Goal: Task Accomplishment & Management: Use online tool/utility

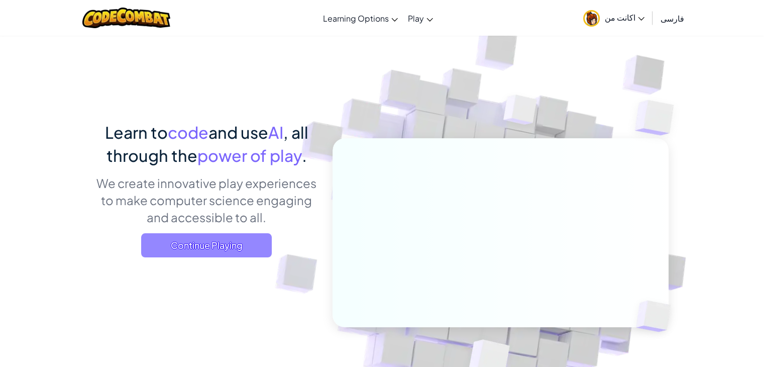
click at [243, 243] on span "Continue Playing" at bounding box center [206, 245] width 131 height 24
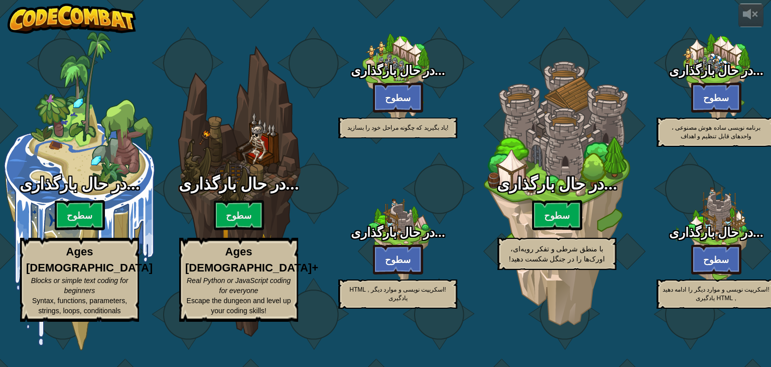
select select "fa"
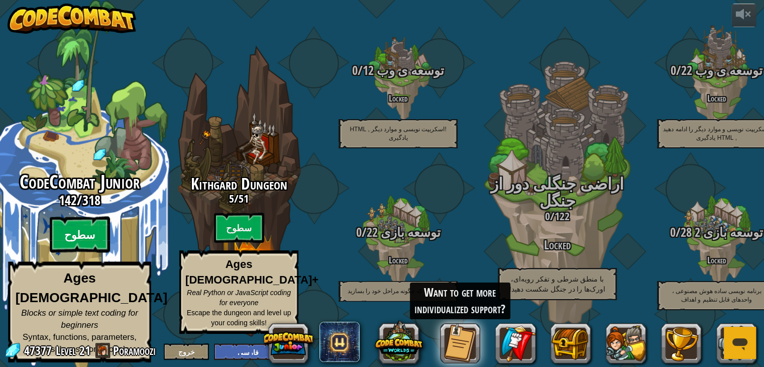
click at [75, 236] on btn "سطوح" at bounding box center [80, 234] width 60 height 36
select select "fa"
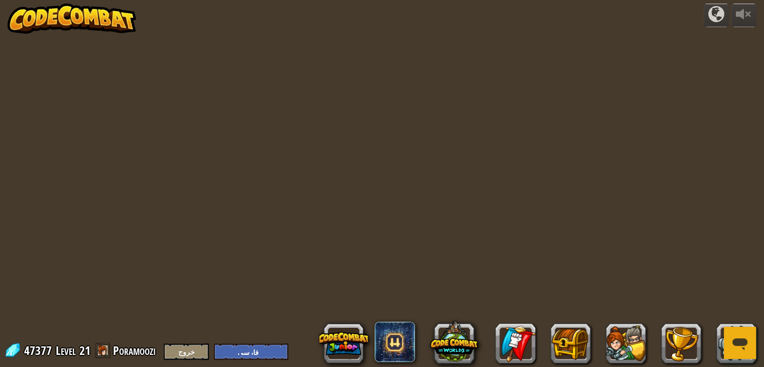
select select "fa"
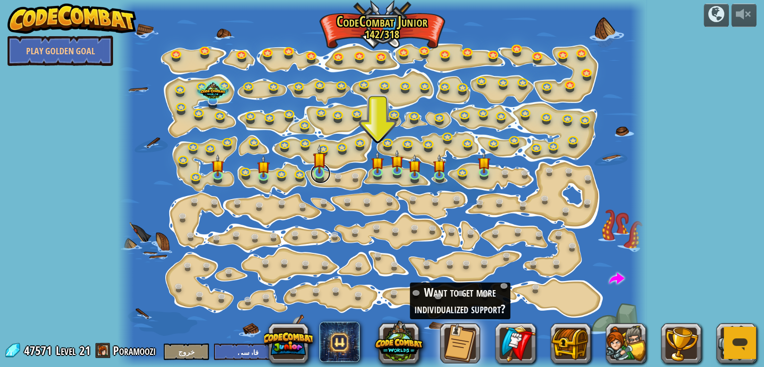
click at [310, 172] on link at bounding box center [320, 173] width 20 height 20
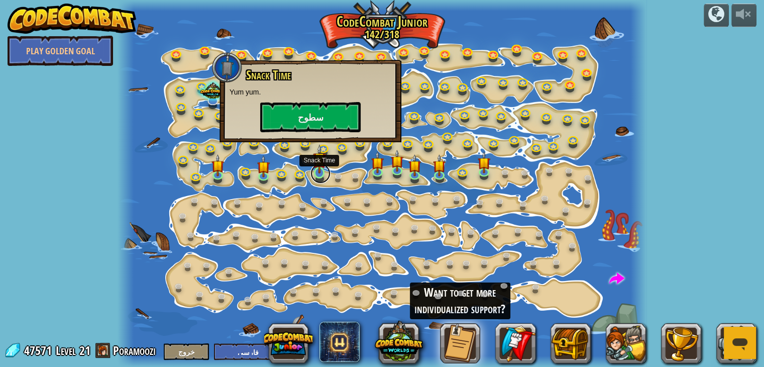
click at [319, 175] on link at bounding box center [320, 173] width 20 height 20
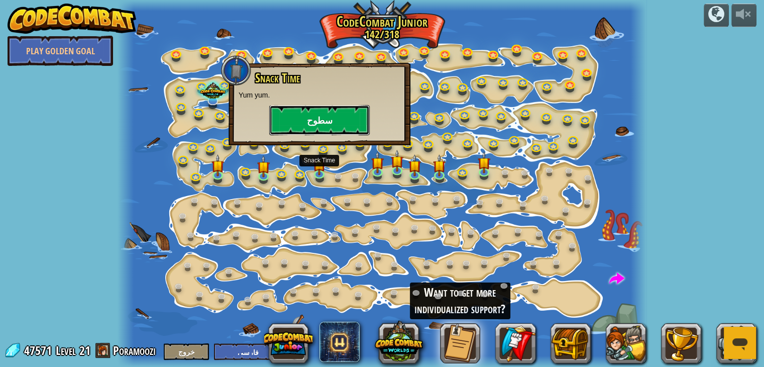
click at [310, 125] on button "سطوح" at bounding box center [319, 120] width 100 height 30
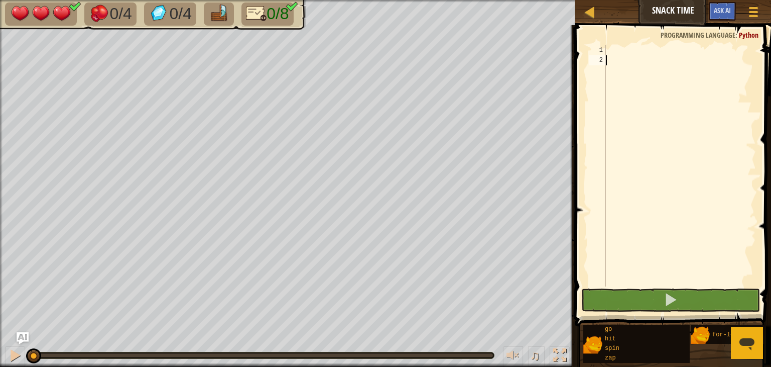
click at [616, 58] on div at bounding box center [680, 175] width 152 height 261
click at [721, 7] on span "Ask AI" at bounding box center [722, 11] width 17 height 10
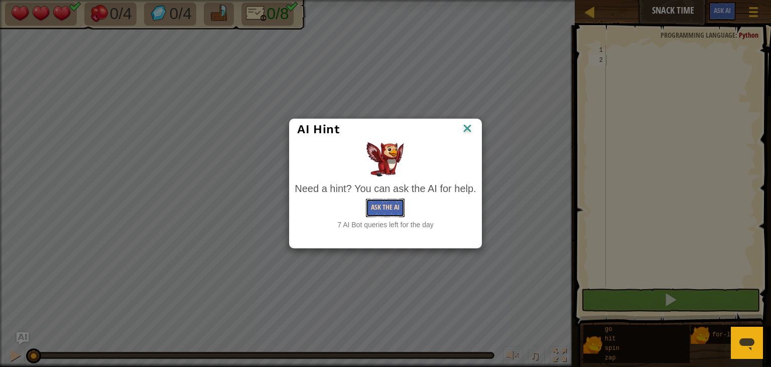
click at [392, 210] on button "Ask the AI" at bounding box center [385, 207] width 39 height 19
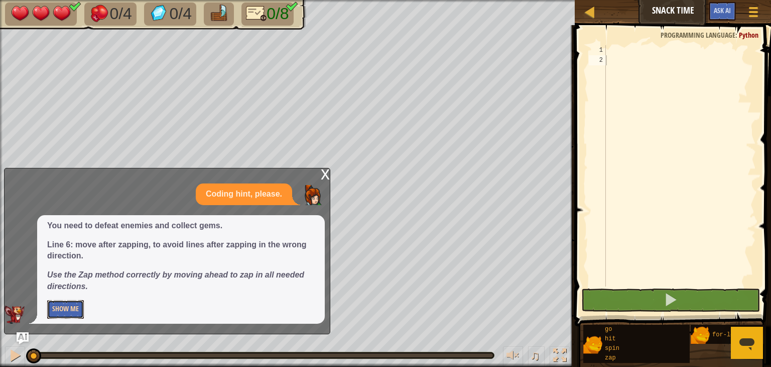
click at [66, 307] on button "Show Me" at bounding box center [65, 309] width 37 height 19
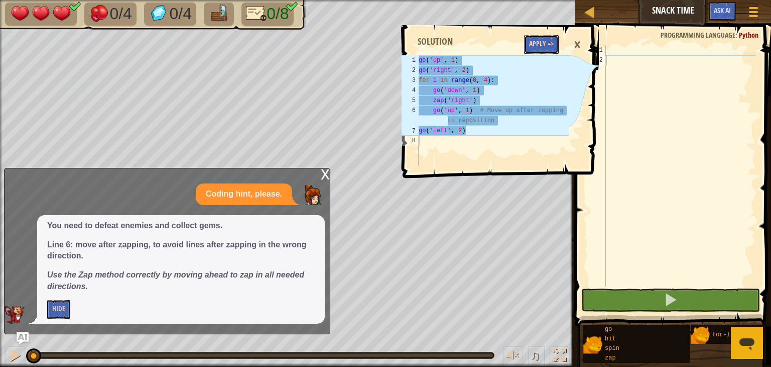
click at [534, 38] on button "Apply =>" at bounding box center [541, 44] width 35 height 19
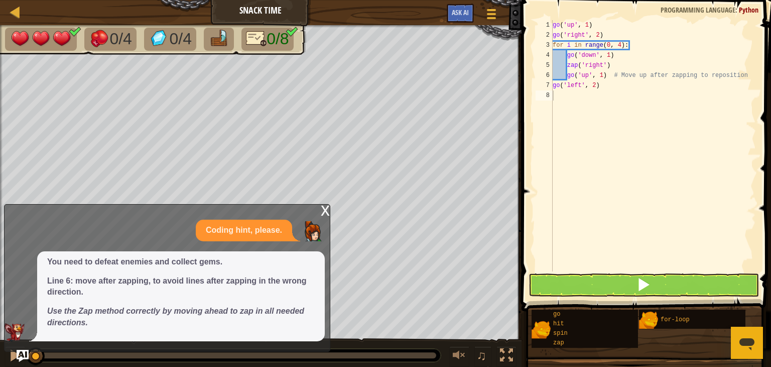
click at [327, 211] on div "x" at bounding box center [325, 209] width 9 height 10
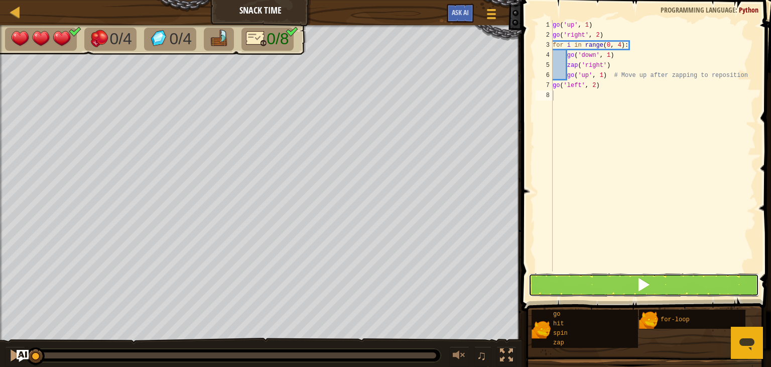
click at [552, 288] on button at bounding box center [644, 284] width 230 height 23
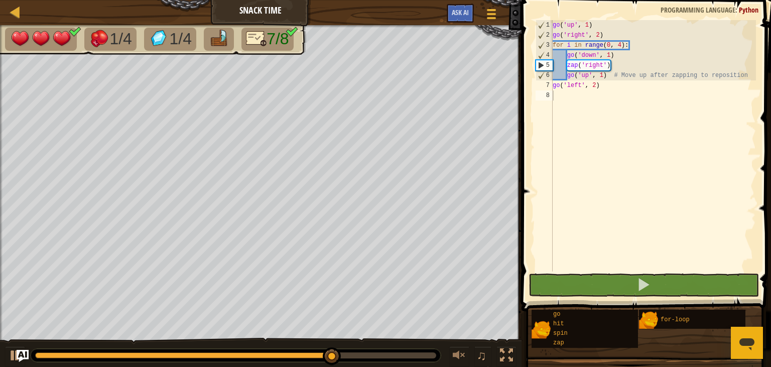
drag, startPoint x: 764, startPoint y: 77, endPoint x: 671, endPoint y: 73, distance: 93.0
click at [671, 73] on div "1 2 3 4 5 6 7 8 go ( 'up' , 1 ) go ( 'right' , 2 ) for i in range ( 0 , 4 ) : g…" at bounding box center [645, 175] width 253 height 340
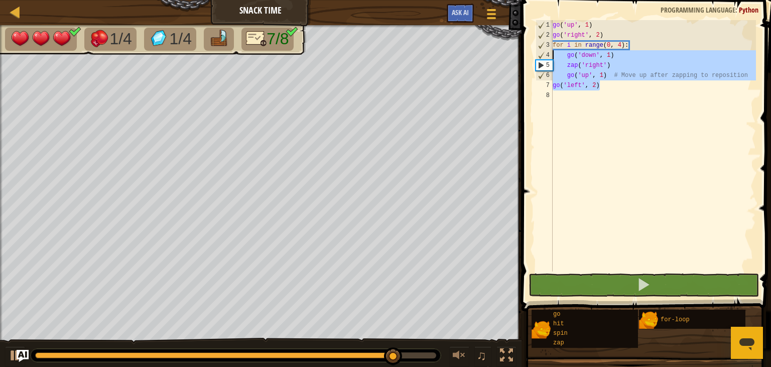
drag, startPoint x: 608, startPoint y: 86, endPoint x: 551, endPoint y: 56, distance: 64.5
click at [551, 56] on div "1 2 3 4 5 6 7 8 go ( 'up' , 1 ) go ( 'right' , 2 ) for i in range ( 0 , 4 ) : g…" at bounding box center [645, 145] width 222 height 251
type textarea "go('down', 1) zap('right')"
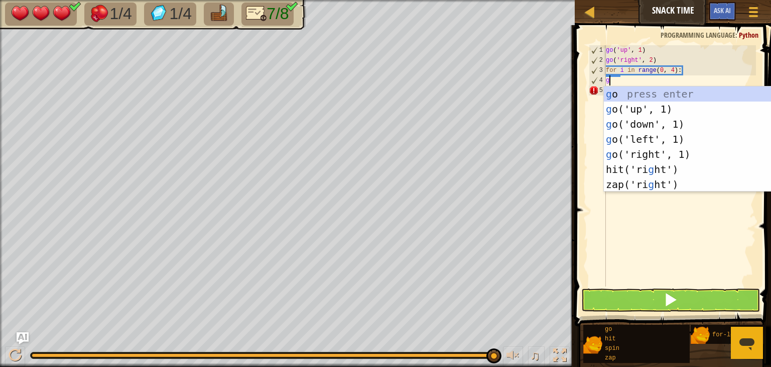
scroll to position [5, 0]
type textarea "go"
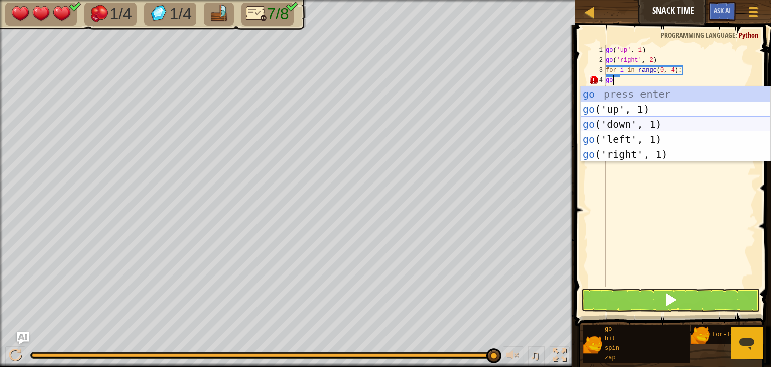
click at [623, 121] on div "go press enter go ('up', 1) press enter go ('down', 1) press enter go ('left', …" at bounding box center [676, 138] width 190 height 105
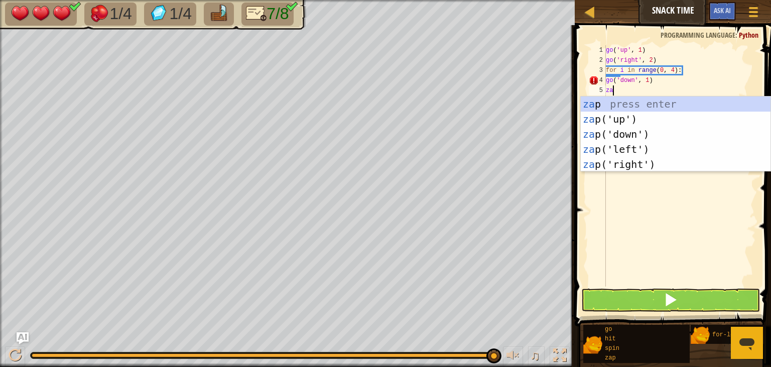
type textarea "zap"
click at [639, 162] on div "zap press enter zap ('up') press enter zap ('down') press enter zap ('left') pr…" at bounding box center [676, 148] width 190 height 105
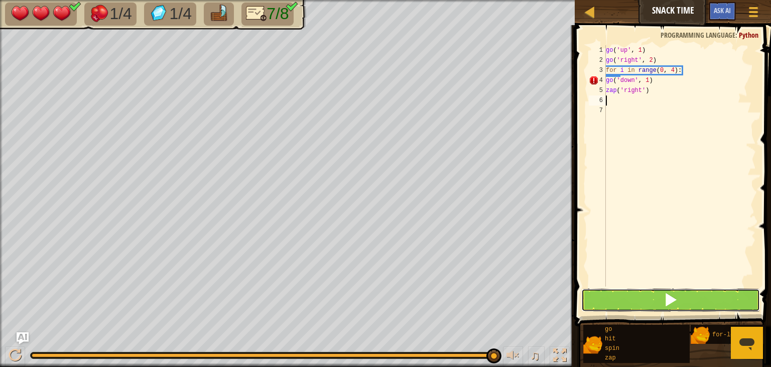
click at [640, 288] on button at bounding box center [670, 299] width 179 height 23
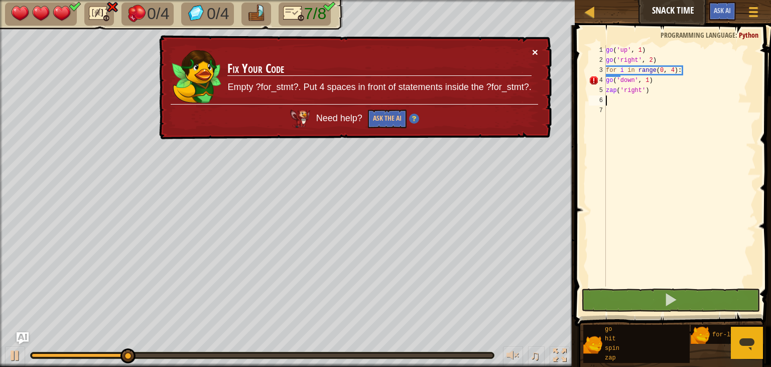
click at [535, 54] on button "×" at bounding box center [535, 52] width 6 height 11
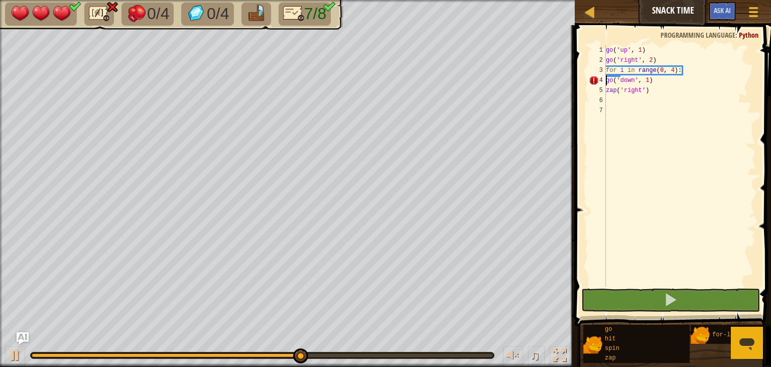
click at [608, 81] on div "go ( 'up' , 1 ) go ( 'right' , 2 ) for i in range ( 0 , 4 ) : go ( 'down' , 1 )…" at bounding box center [680, 175] width 152 height 261
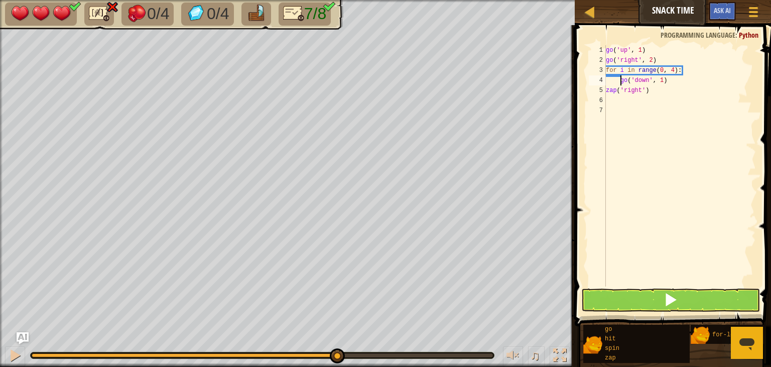
click at [605, 88] on div "5" at bounding box center [597, 90] width 17 height 10
type textarea "zap('right')"
click at [671, 92] on div "go ( 'up' , 1 ) go ( 'right' , 2 ) for i in range ( 0 , 4 ) : go ( 'down' , 1 )…" at bounding box center [680, 175] width 152 height 261
click at [643, 298] on button at bounding box center [670, 299] width 179 height 23
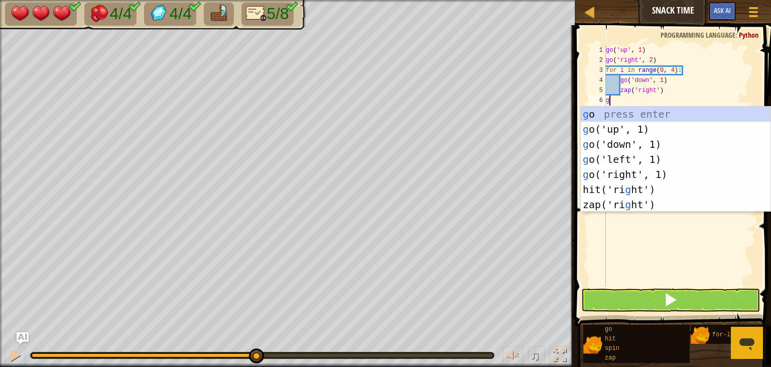
type textarea "go"
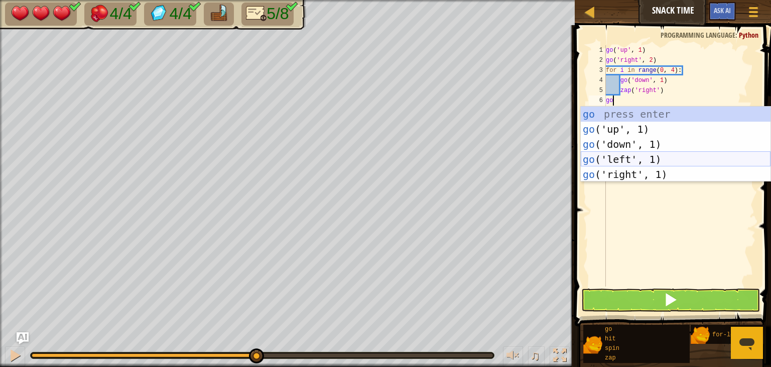
click at [619, 164] on div "go press enter go ('up', 1) press enter go ('down', 1) press enter go ('left', …" at bounding box center [676, 158] width 190 height 105
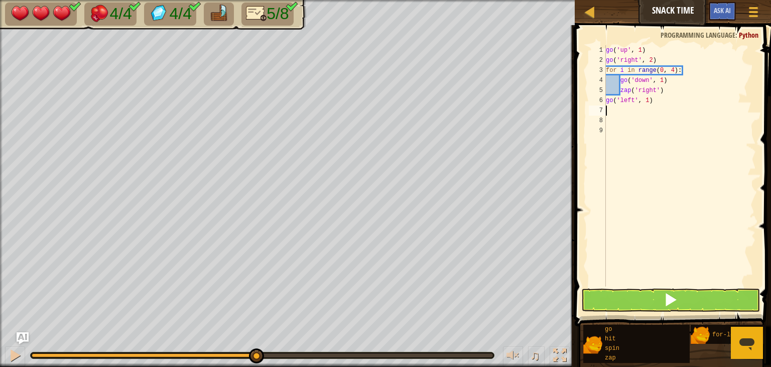
click at [647, 99] on div "go ( 'up' , 1 ) go ( 'right' , 2 ) for i in range ( 0 , 4 ) : go ( 'down' , 1 )…" at bounding box center [680, 175] width 152 height 261
type textarea "go('left', 2)"
click at [648, 299] on button at bounding box center [670, 299] width 179 height 23
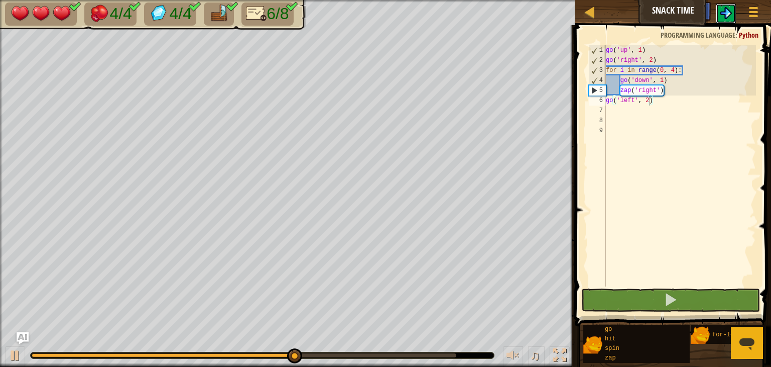
click at [734, 22] on button at bounding box center [726, 14] width 20 height 20
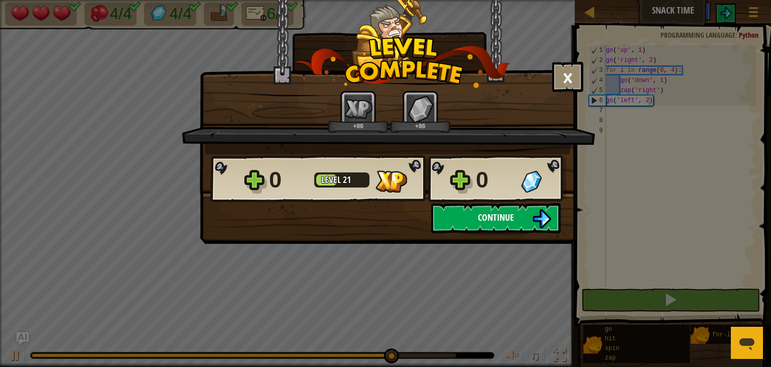
click at [482, 216] on span "Continue" at bounding box center [496, 217] width 36 height 13
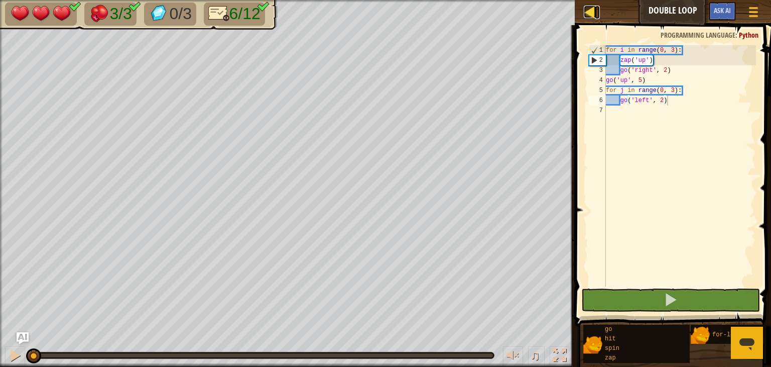
click at [593, 13] on div at bounding box center [590, 12] width 13 height 13
select select "fa"
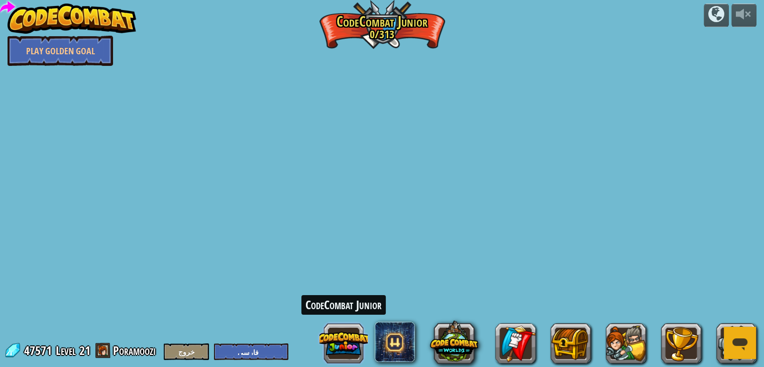
click at [338, 358] on button at bounding box center [343, 343] width 48 height 48
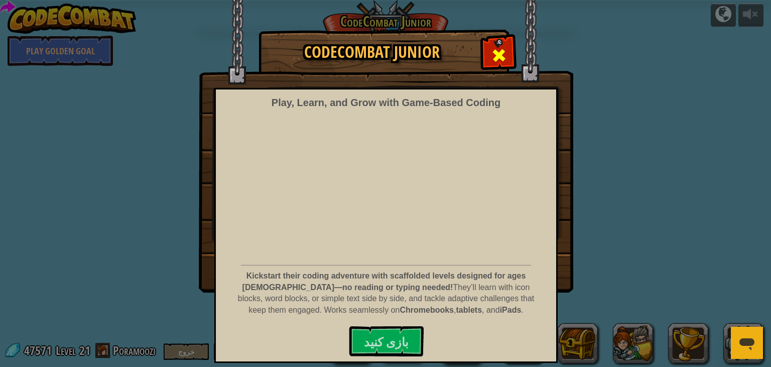
click at [508, 52] on div at bounding box center [499, 54] width 32 height 32
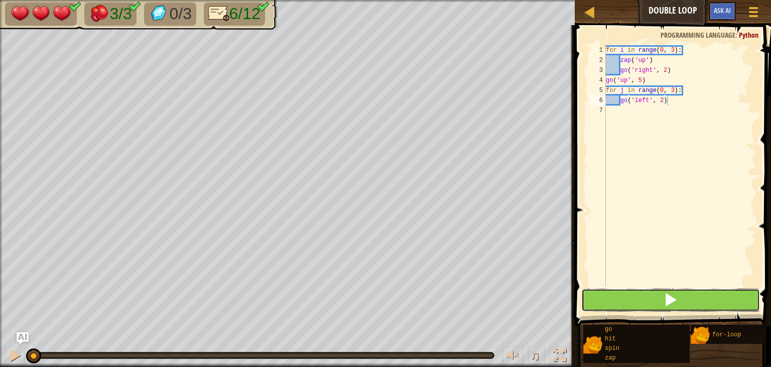
click at [639, 293] on button at bounding box center [670, 299] width 179 height 23
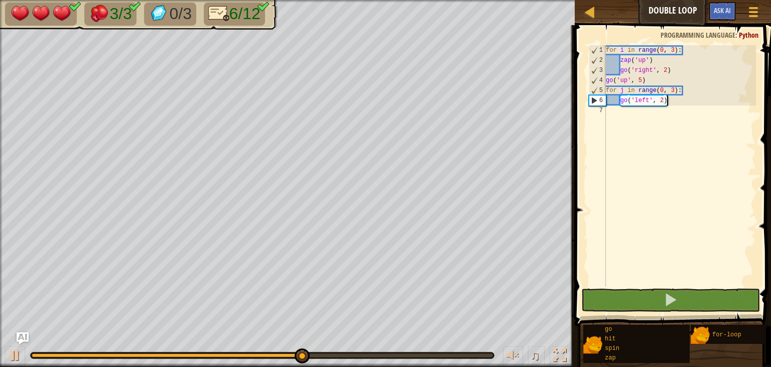
click at [671, 103] on div "for i in range ( 0 , 3 ) : zap ( 'up' ) go ( 'right' , 2 ) go ( 'up' , 5 ) for …" at bounding box center [680, 175] width 152 height 261
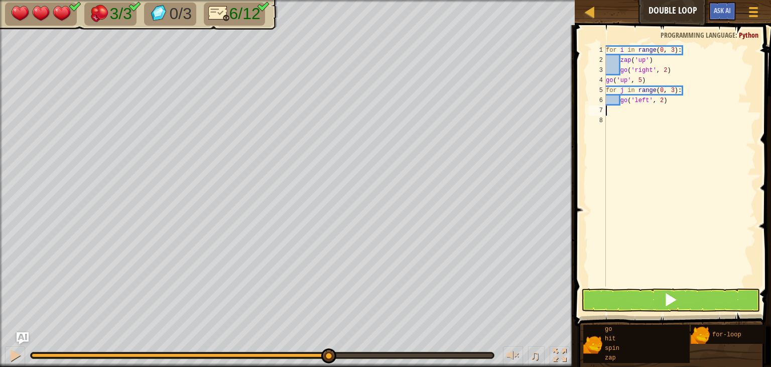
scroll to position [5, 0]
type textarea "go"
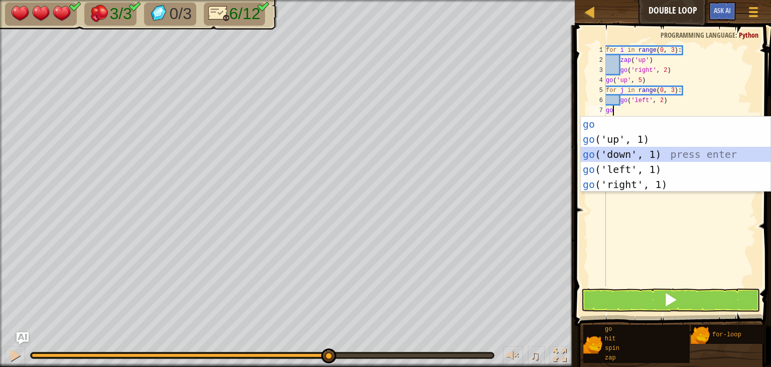
click at [638, 150] on div "go press enter go ('up', 1) press enter go ('down', 1) press enter go ('left', …" at bounding box center [676, 168] width 190 height 105
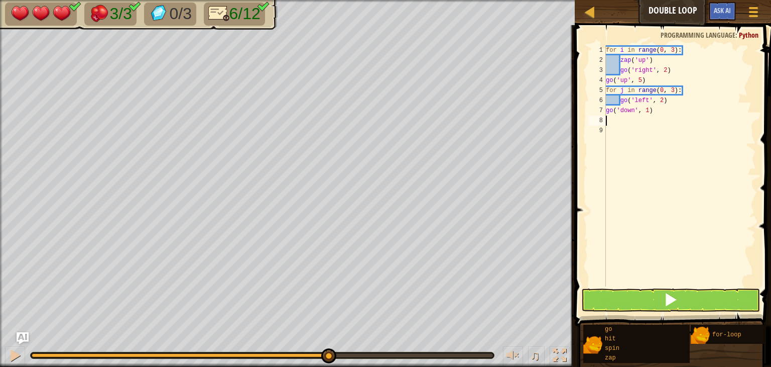
click at [606, 111] on div "7" at bounding box center [597, 110] width 17 height 10
type textarea "go('down', 1)"
click at [684, 111] on div "for i in range ( 0 , 3 ) : zap ( 'up' ) go ( 'right' , 2 ) go ( 'up' , 5 ) for …" at bounding box center [680, 175] width 152 height 261
type textarea "go"
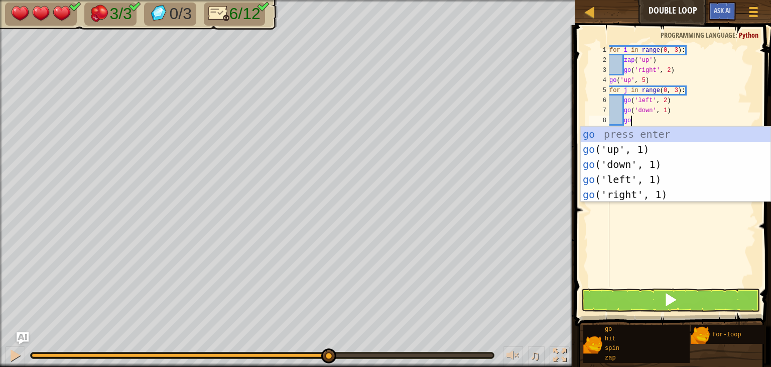
scroll to position [5, 1]
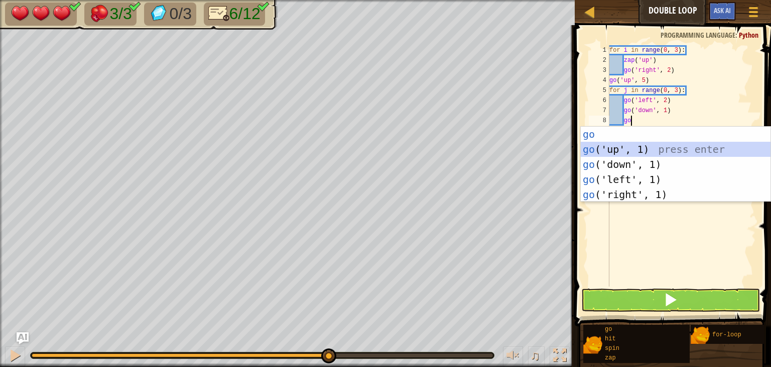
click at [629, 147] on div "go press enter go ('up', 1) press enter go ('down', 1) press enter go ('left', …" at bounding box center [676, 179] width 190 height 105
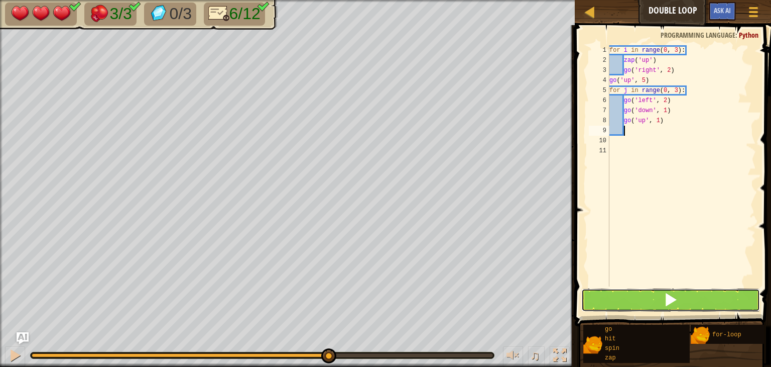
click at [697, 293] on button at bounding box center [670, 299] width 179 height 23
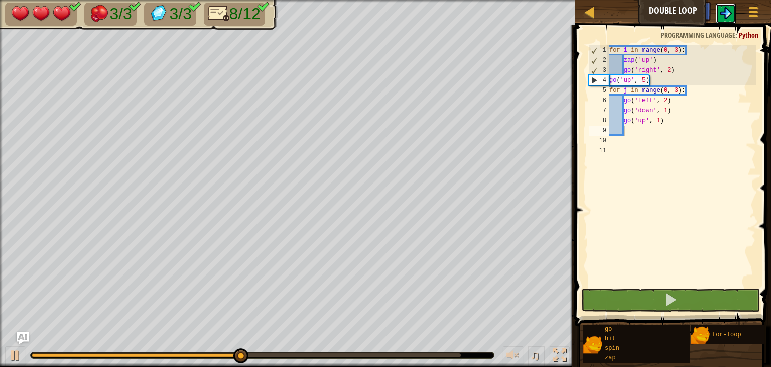
click at [726, 9] on img at bounding box center [726, 13] width 12 height 12
